Goal: Information Seeking & Learning: Find contact information

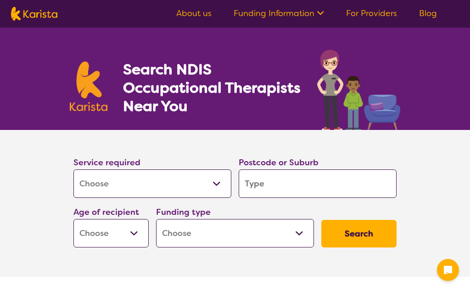
select select "[MEDICAL_DATA]"
click at [265, 182] on input "search" at bounding box center [318, 183] width 158 height 28
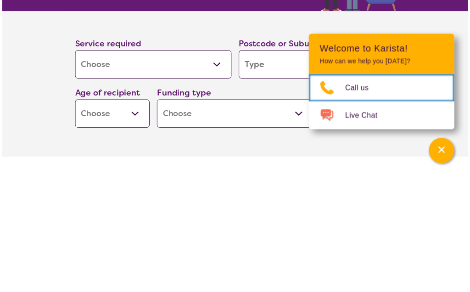
scroll to position [118, 0]
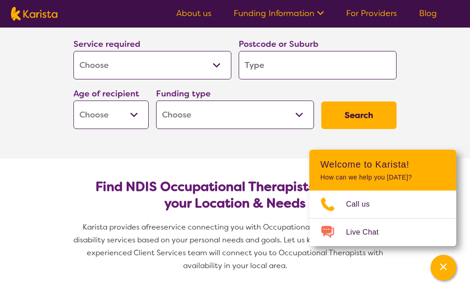
click at [265, 67] on input "search" at bounding box center [318, 65] width 158 height 28
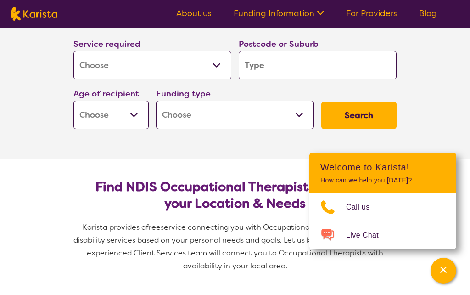
type input "6"
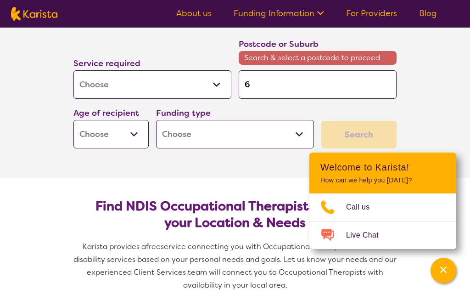
type input "60"
type input "605"
type input "6056"
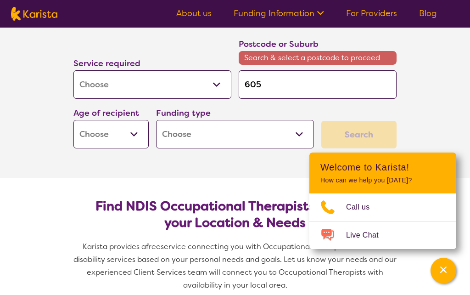
type input "6056"
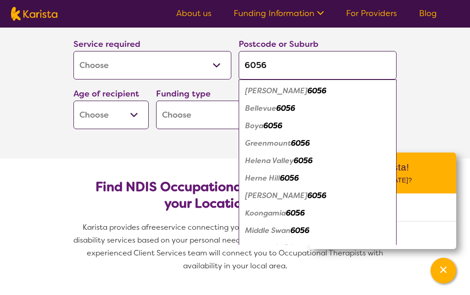
type input "6056"
click at [359, 115] on button "Search" at bounding box center [358, 115] width 75 height 28
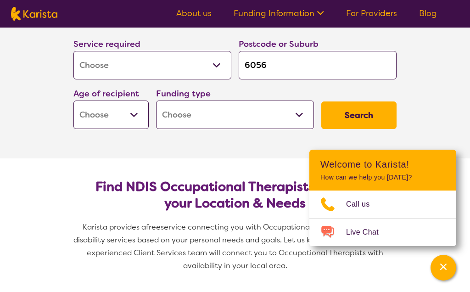
click at [136, 114] on select "Early Childhood - 0 to 9 Child - 10 to 11 Adolescent - 12 to 17 Adult - 18 to 6…" at bounding box center [110, 115] width 75 height 28
click at [135, 117] on select "Early Childhood - 0 to 9 Child - 10 to 11 Adolescent - 12 to 17 Adult - 18 to 6…" at bounding box center [110, 115] width 75 height 28
select select "AG"
click at [293, 113] on select "Home Care Package (HCP) National Disability Insurance Scheme (NDIS) I don't know" at bounding box center [235, 115] width 158 height 28
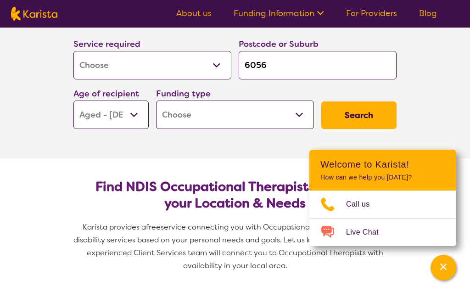
select select "i-don-t-know"
click at [360, 118] on button "Search" at bounding box center [358, 115] width 75 height 28
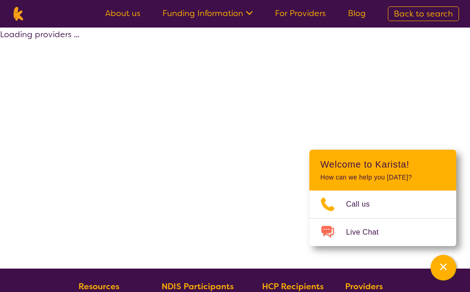
select select "[MEDICAL_DATA]"
select select "AG"
